Goal: Information Seeking & Learning: Learn about a topic

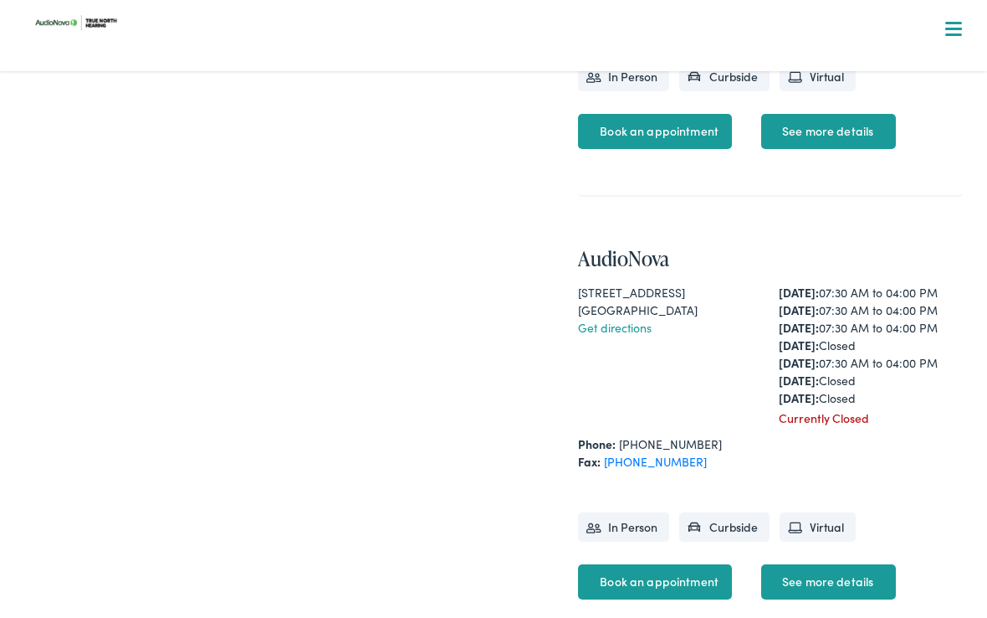
scroll to position [790, 0]
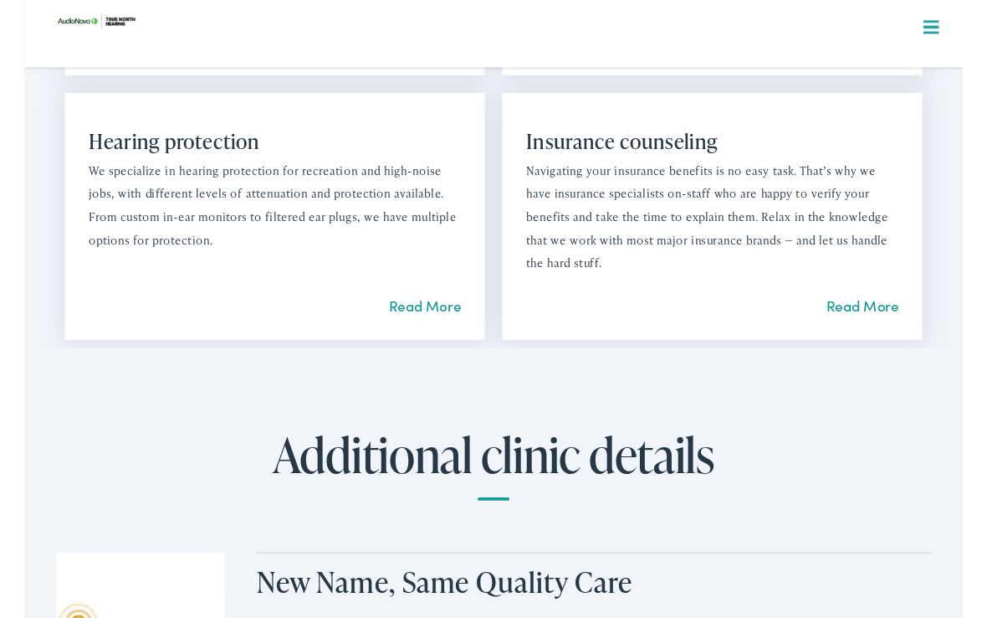
scroll to position [1816, 0]
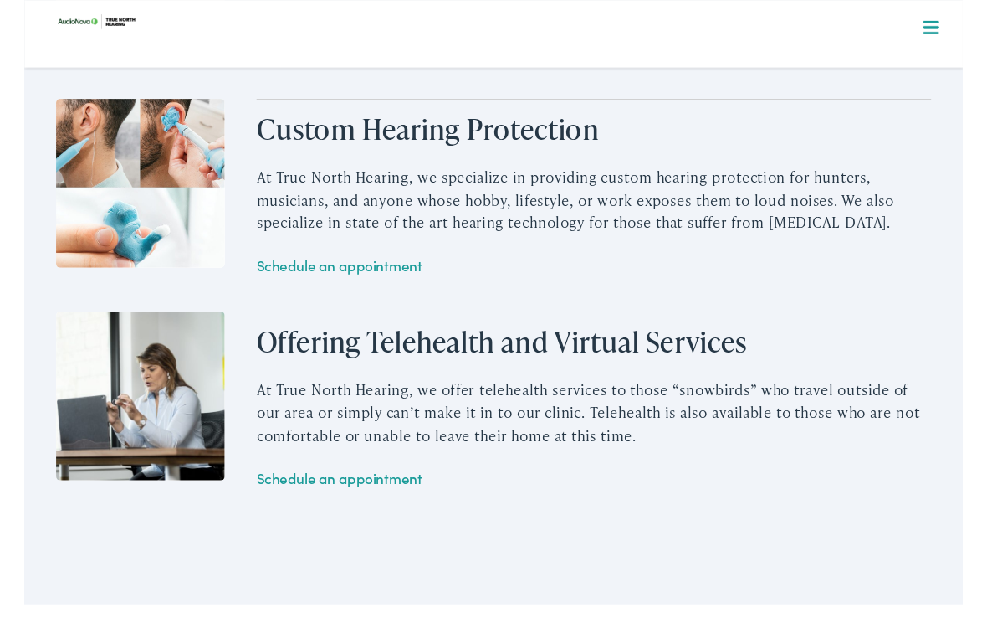
click at [828, 185] on p "At True North Hearing, we specialize in providing custom hearing protection for…" at bounding box center [599, 210] width 710 height 72
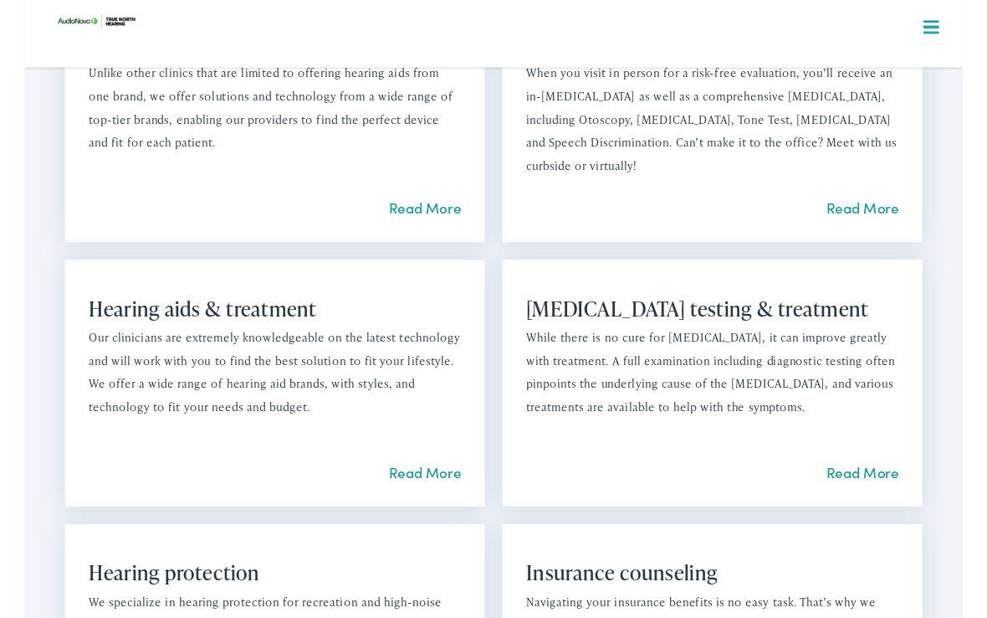
scroll to position [1350, 0]
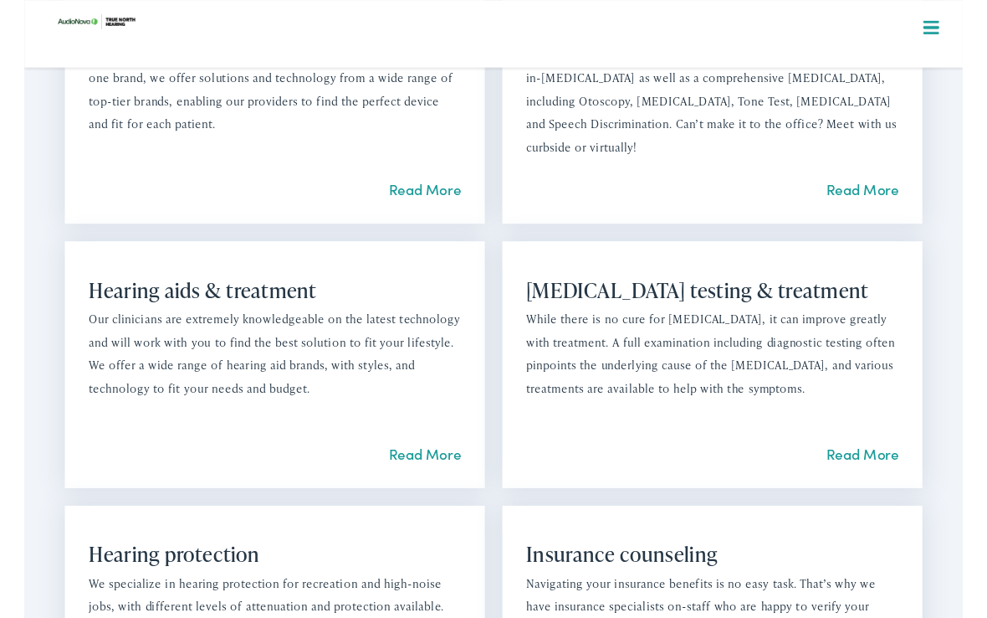
click at [418, 466] on link "Read More" at bounding box center [421, 476] width 76 height 21
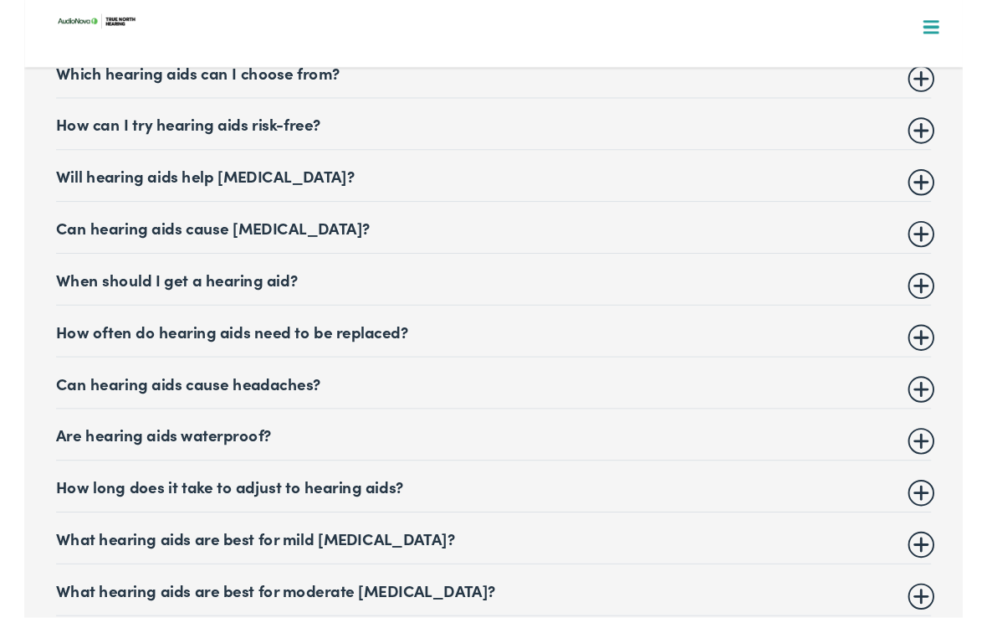
scroll to position [6762, 0]
click at [943, 337] on summary "How often do hearing aids need to be replaced?" at bounding box center [493, 347] width 921 height 20
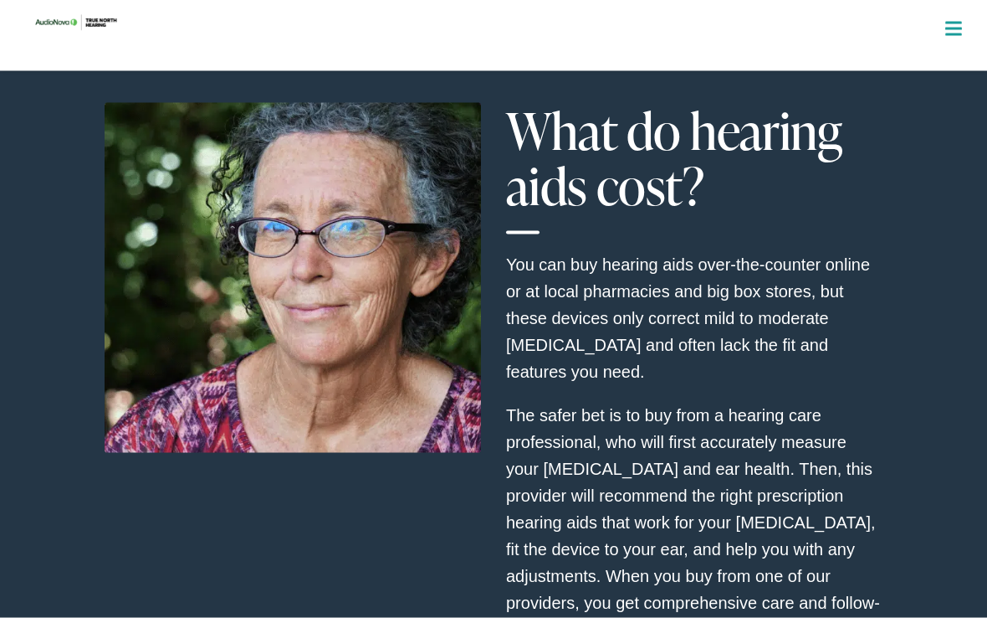
scroll to position [3241, 0]
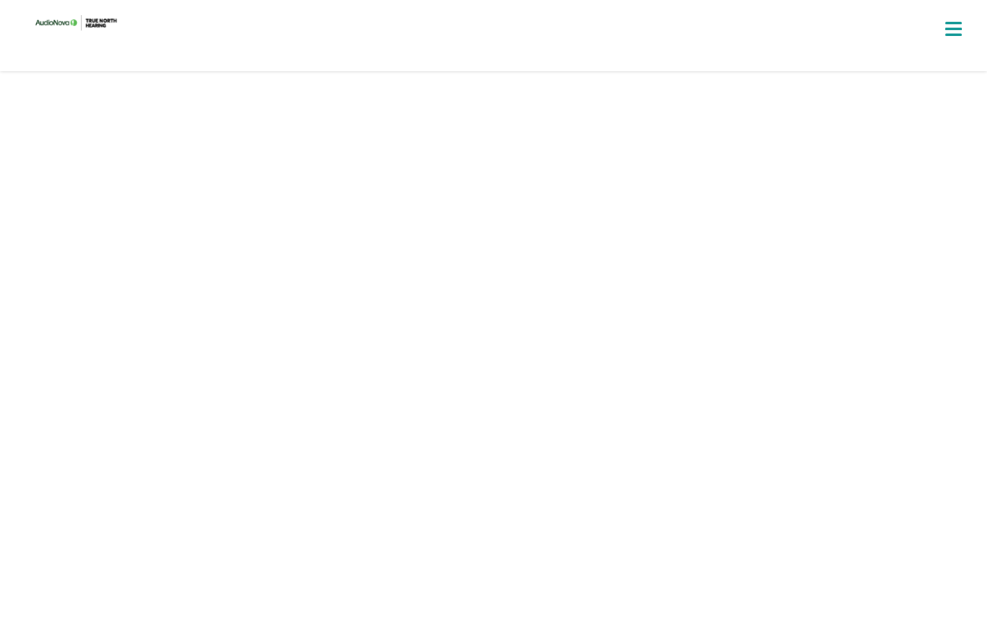
click at [5, 129] on div "How do I know if I need hearing aids? =0&amp;&amp;e.left>=0&amp;&amp;e.top<=(wi…" at bounding box center [493, 305] width 987 height 766
click at [60, 611] on div "How do I know if I need hearing aids? =0&amp;&amp;e.left>=0&amp;&amp;e.top<=(wi…" at bounding box center [493, 305] width 987 height 766
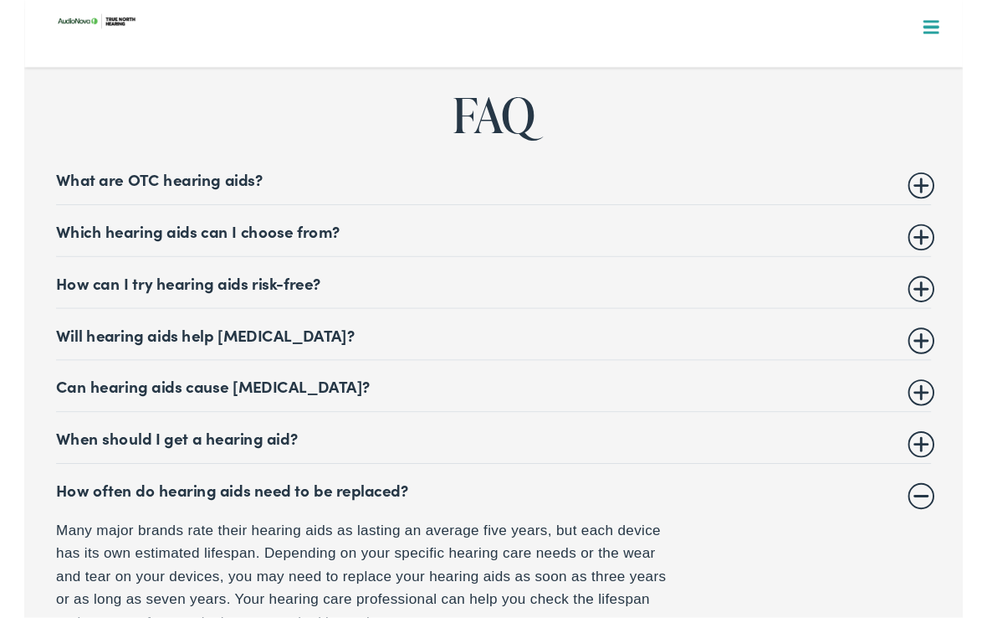
scroll to position [6595, 0]
click at [115, 232] on summary "Which hearing aids can I choose from?" at bounding box center [493, 242] width 921 height 20
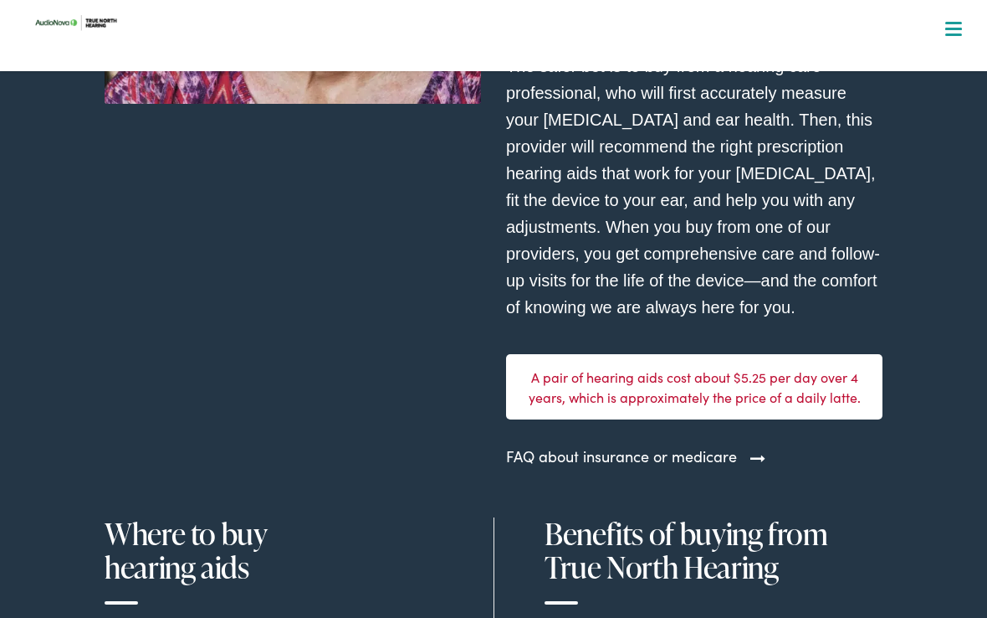
scroll to position [4890, 0]
